Goal: Navigation & Orientation: Find specific page/section

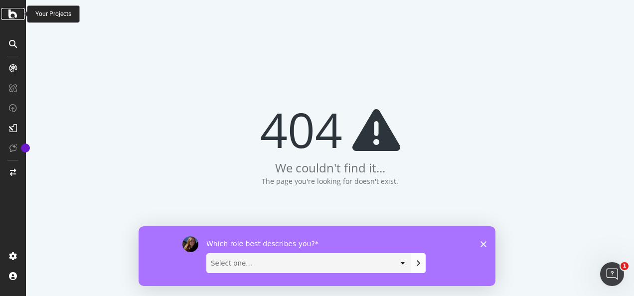
click at [14, 15] on icon at bounding box center [12, 14] width 9 height 12
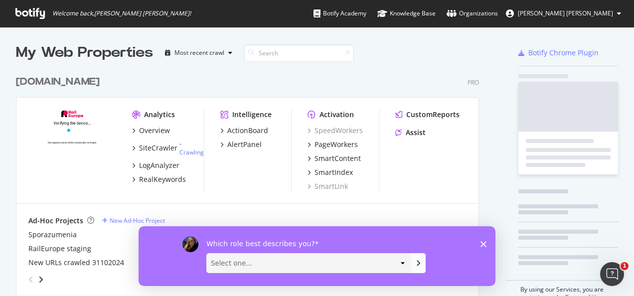
scroll to position [226, 463]
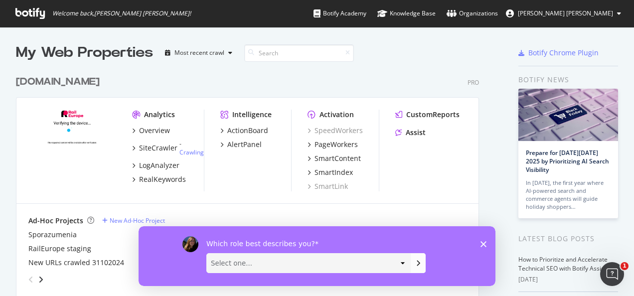
click at [481, 246] on polygon "Fermer l'enquête" at bounding box center [483, 244] width 6 height 6
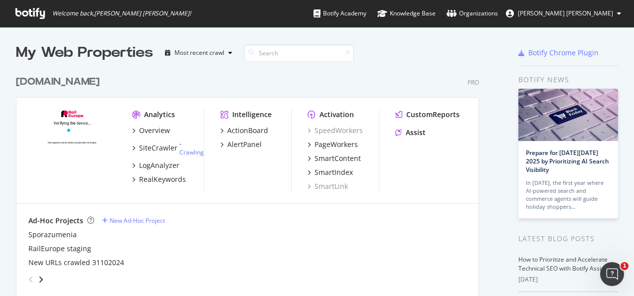
click at [598, 13] on span "[PERSON_NAME] [PERSON_NAME]" at bounding box center [565, 13] width 95 height 8
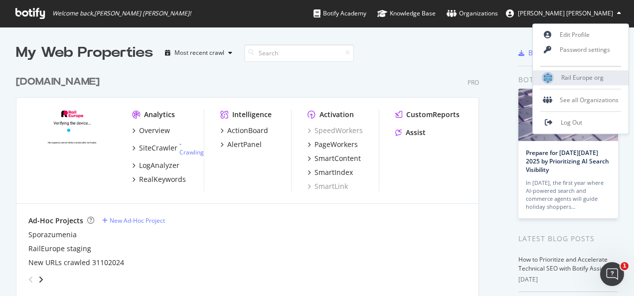
click at [588, 80] on span "Rail Europe org" at bounding box center [582, 78] width 42 height 8
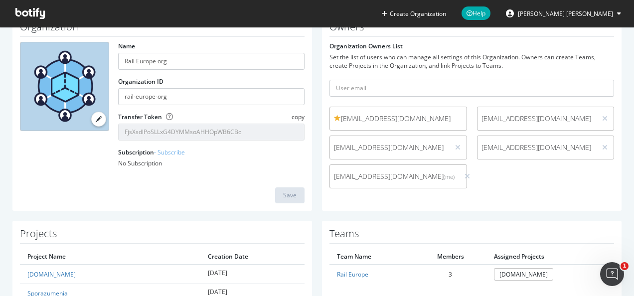
scroll to position [21, 0]
